Goal: Navigation & Orientation: Find specific page/section

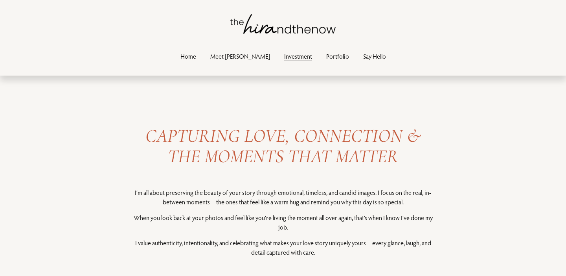
click at [238, 54] on link "Meet [PERSON_NAME]" at bounding box center [240, 56] width 60 height 11
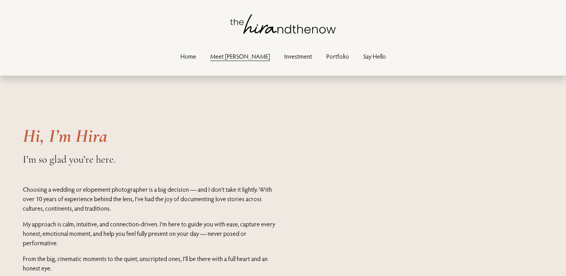
click at [196, 52] on link "Home" at bounding box center [189, 56] width 16 height 11
